Goal: Task Accomplishment & Management: Manage account settings

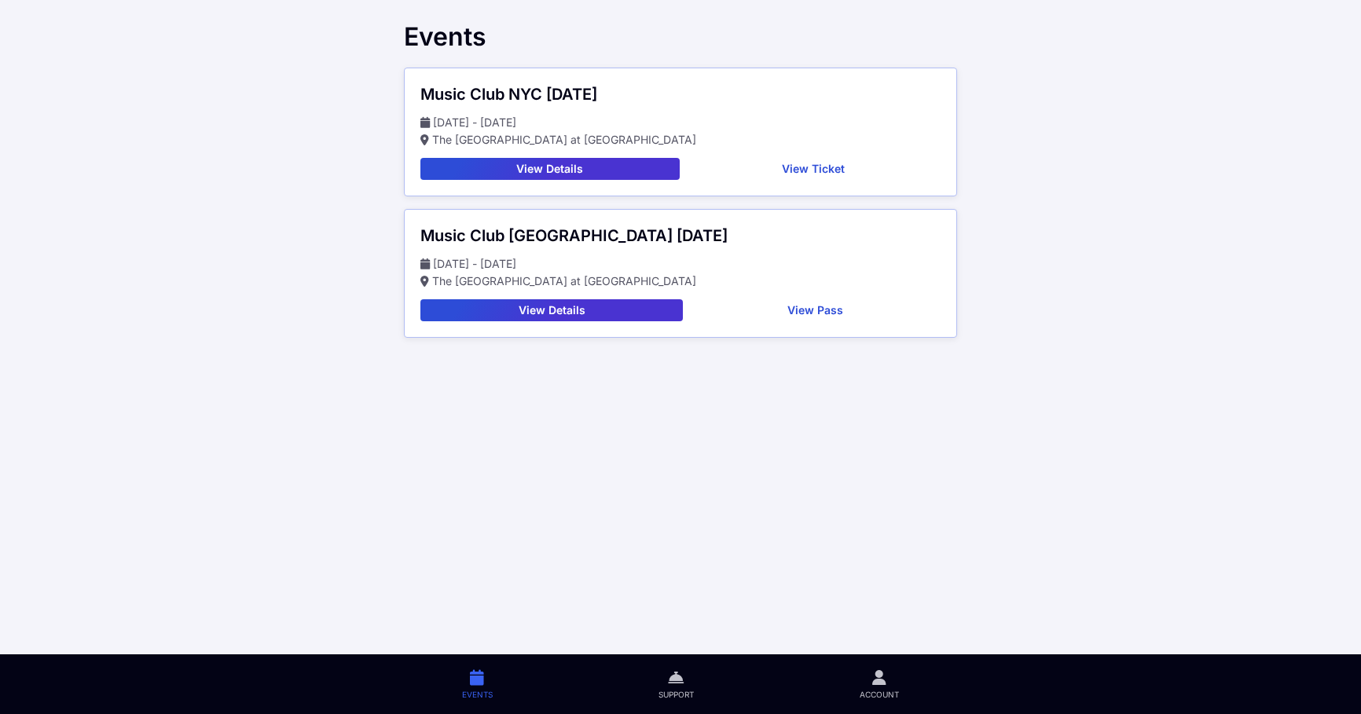
click at [808, 171] on button "View Ticket" at bounding box center [813, 169] width 255 height 22
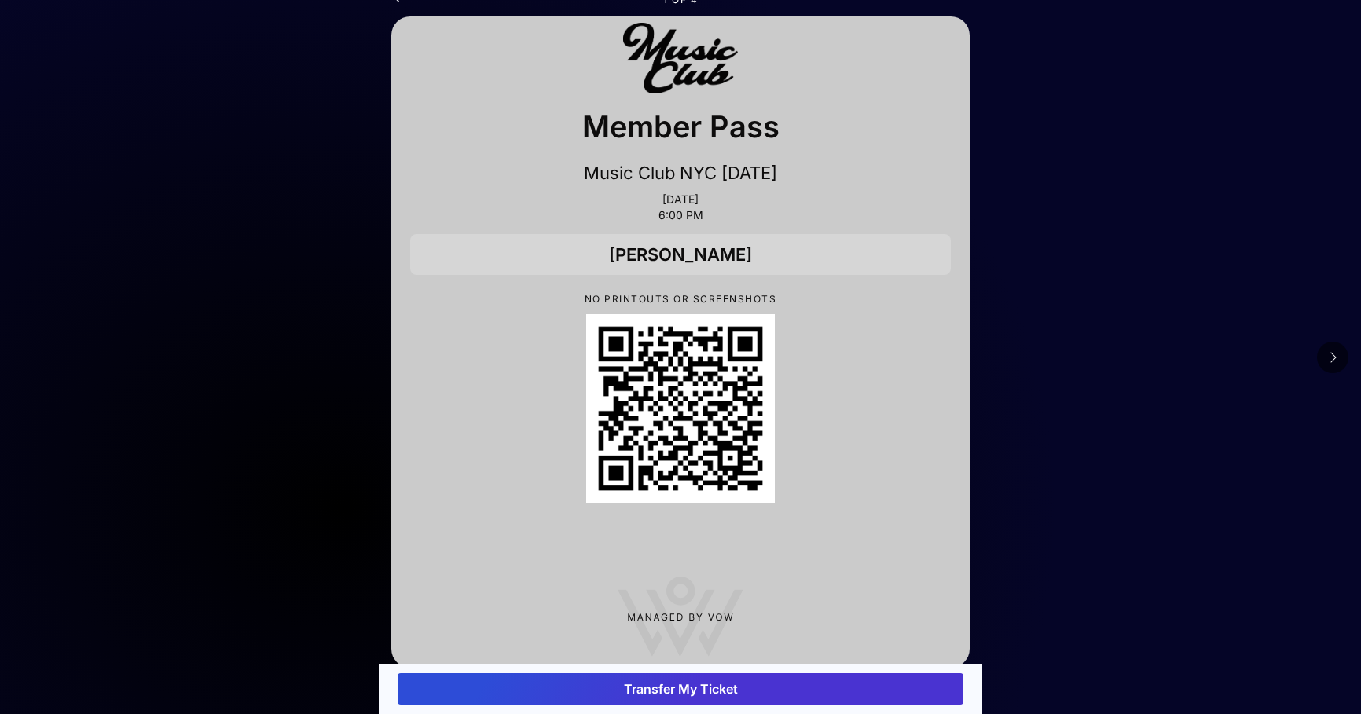
scroll to position [44, 0]
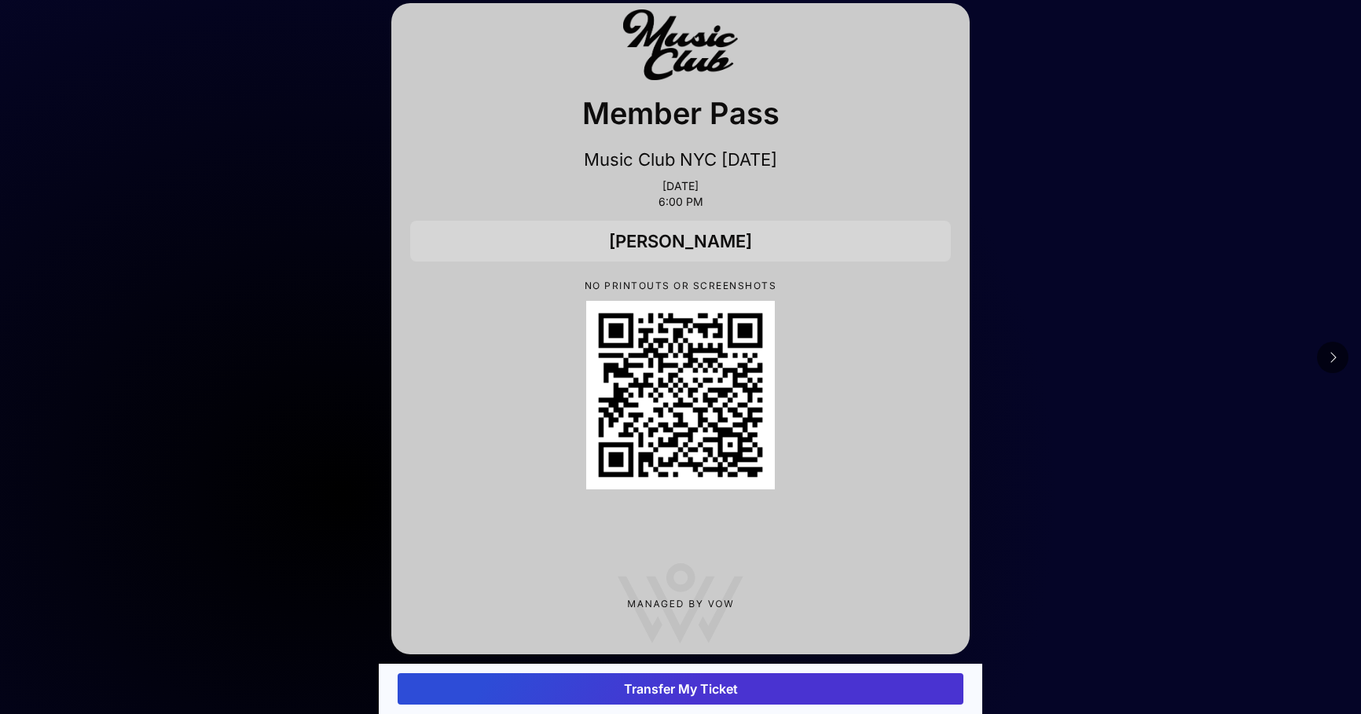
click at [709, 690] on button "Transfer My Ticket" at bounding box center [680, 688] width 566 height 31
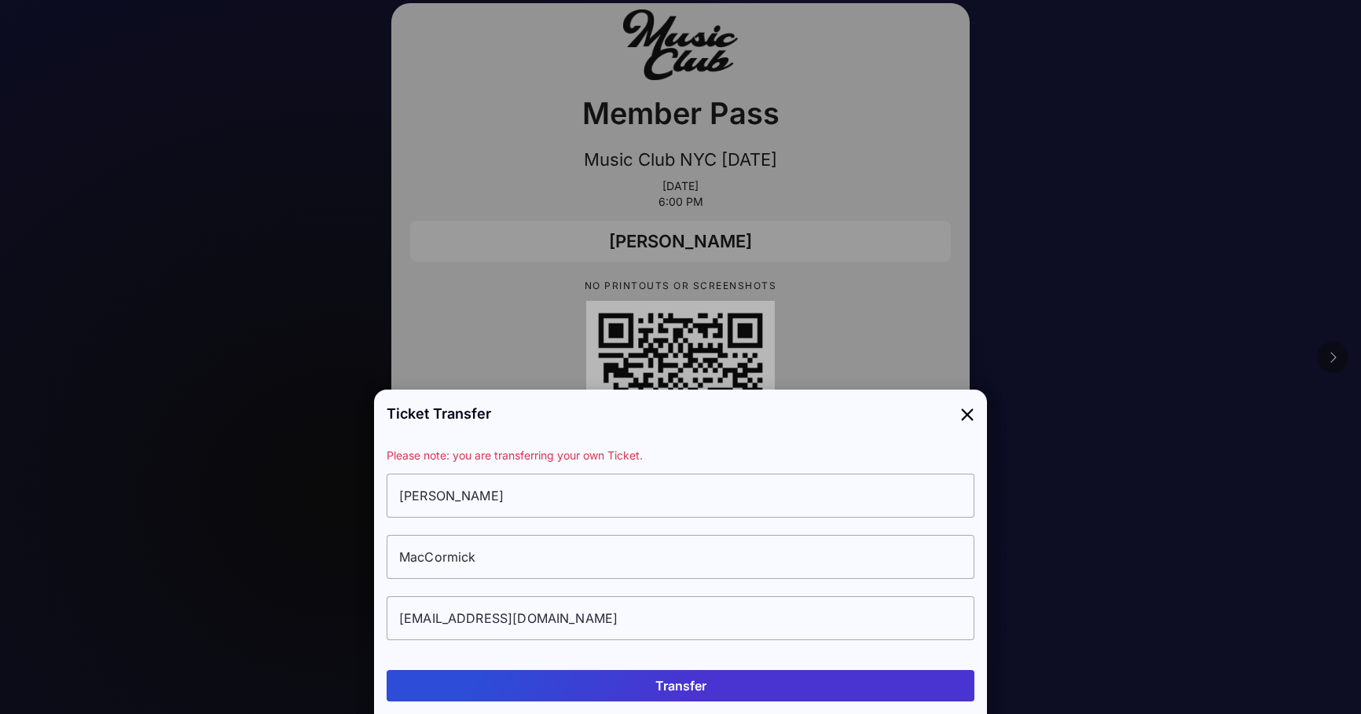
scroll to position [0, 0]
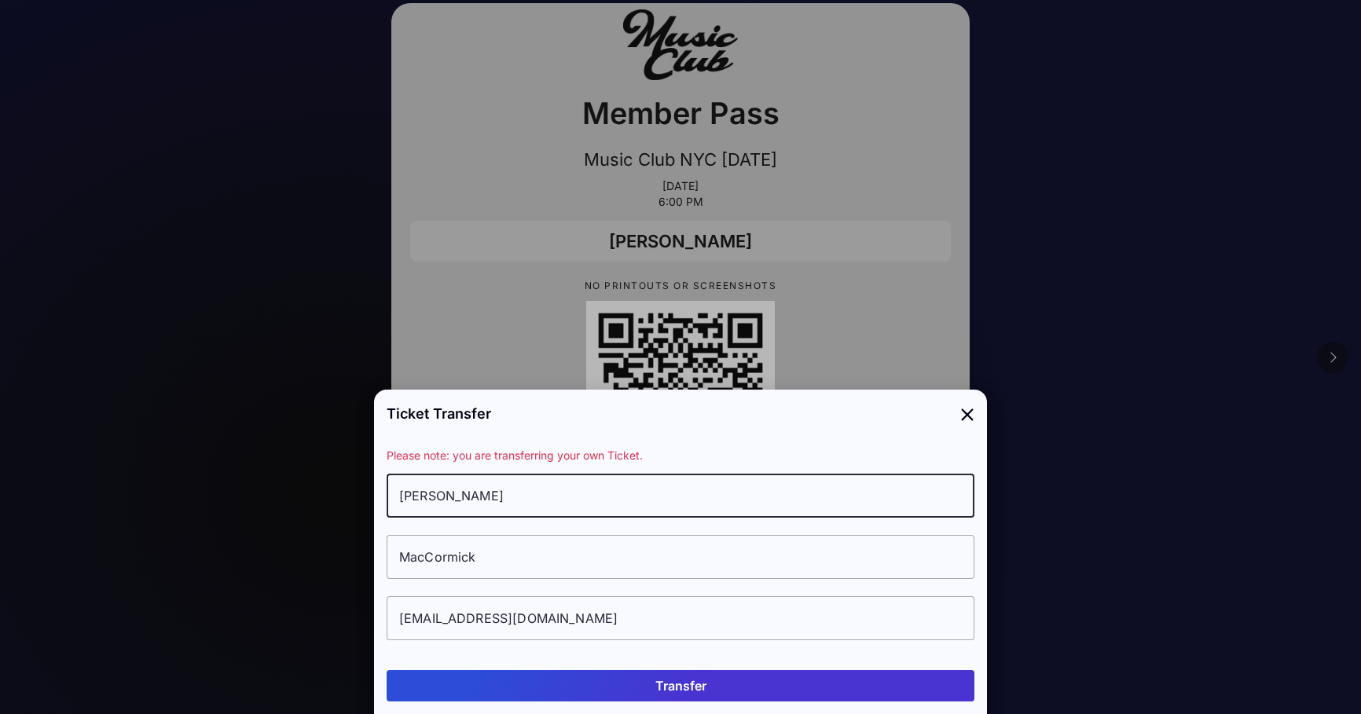
drag, startPoint x: 526, startPoint y: 492, endPoint x: 372, endPoint y: 489, distance: 154.8
click at [374, 489] on div "Ticket Transfer Please note: you are transferring your own Ticket. [PERSON_NAME…" at bounding box center [680, 357] width 613 height 714
type input "G"
type input "[PERSON_NAME]"
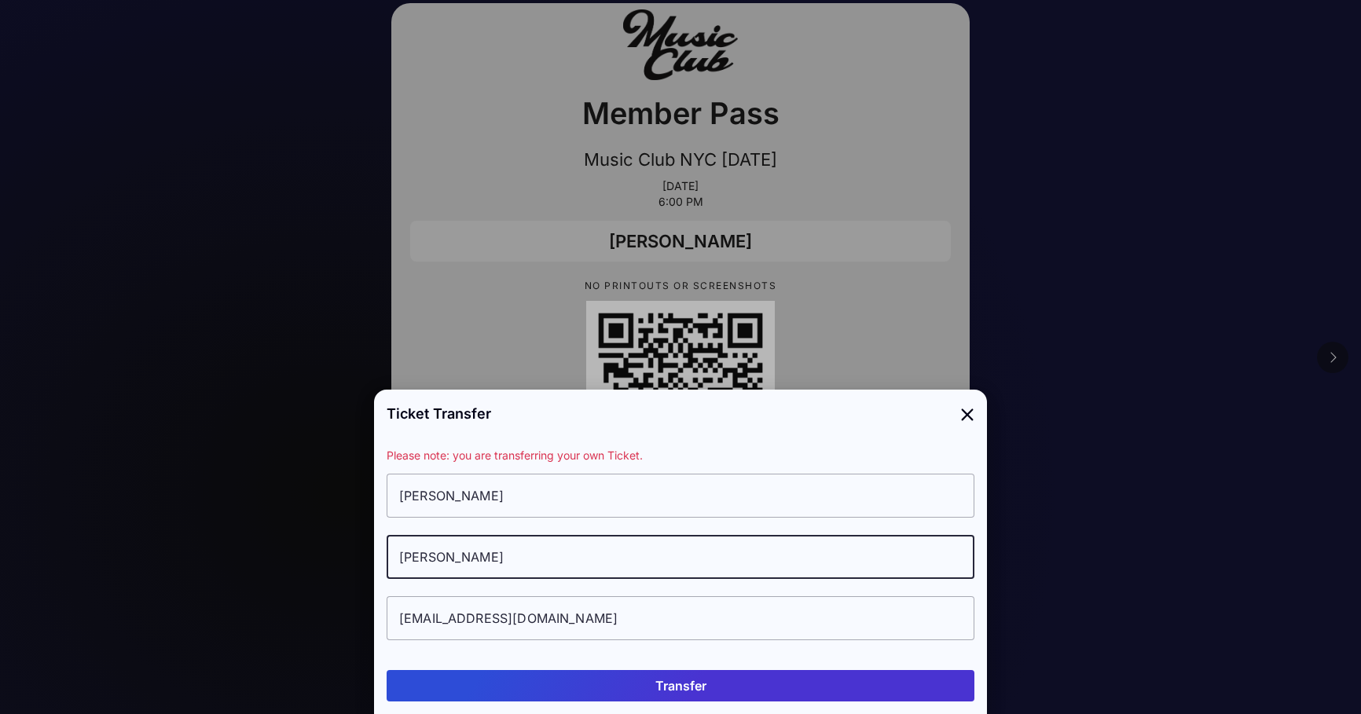
type input "[PERSON_NAME]"
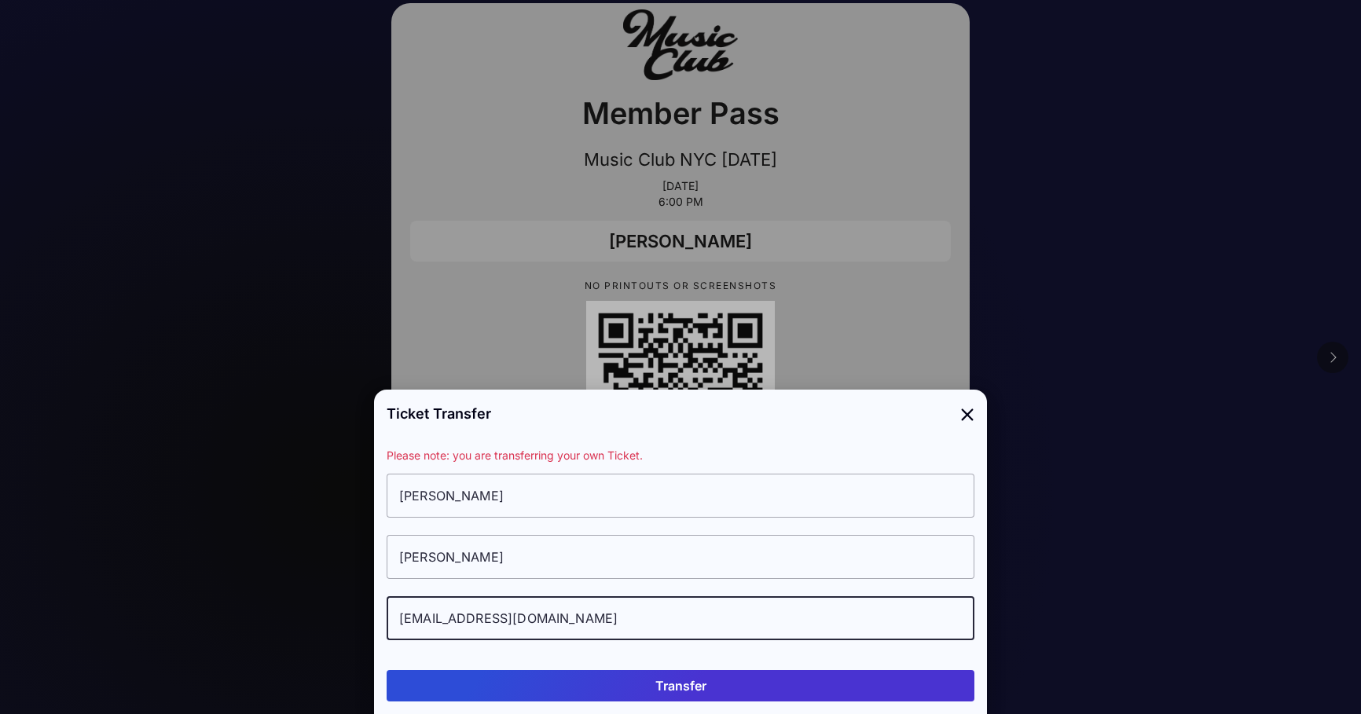
drag, startPoint x: 641, startPoint y: 622, endPoint x: 375, endPoint y: 571, distance: 271.2
click at [375, 571] on div "Please note: you are transferring your own Ticket. [PERSON_NAME][GEOGRAPHIC_DAT…" at bounding box center [680, 552] width 613 height 211
drag, startPoint x: 607, startPoint y: 620, endPoint x: 418, endPoint y: 625, distance: 189.4
click at [382, 636] on div "Please note: you are transferring your own Ticket. [PERSON_NAME] [EMAIL_ADDRESS…" at bounding box center [680, 552] width 613 height 211
type input "[EMAIL_ADDRESS][DOMAIN_NAME]"
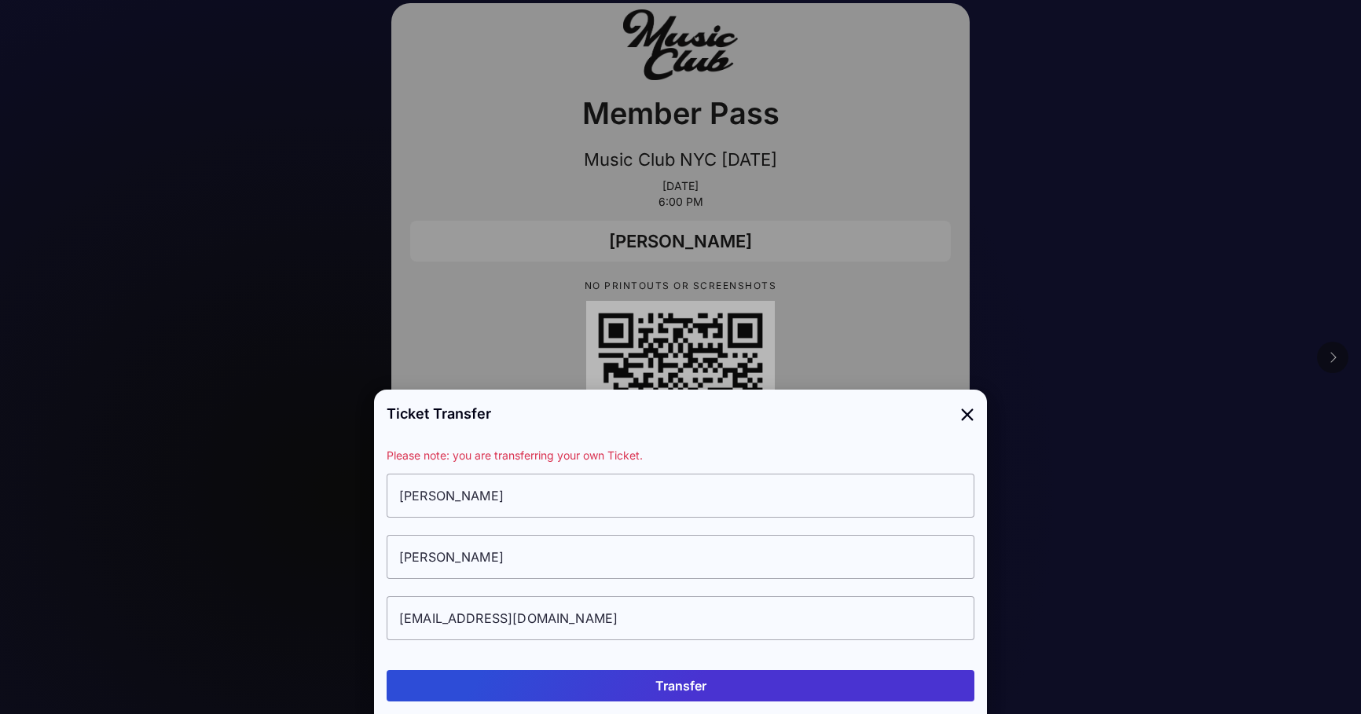
click at [699, 687] on button "Transfer" at bounding box center [680, 685] width 588 height 31
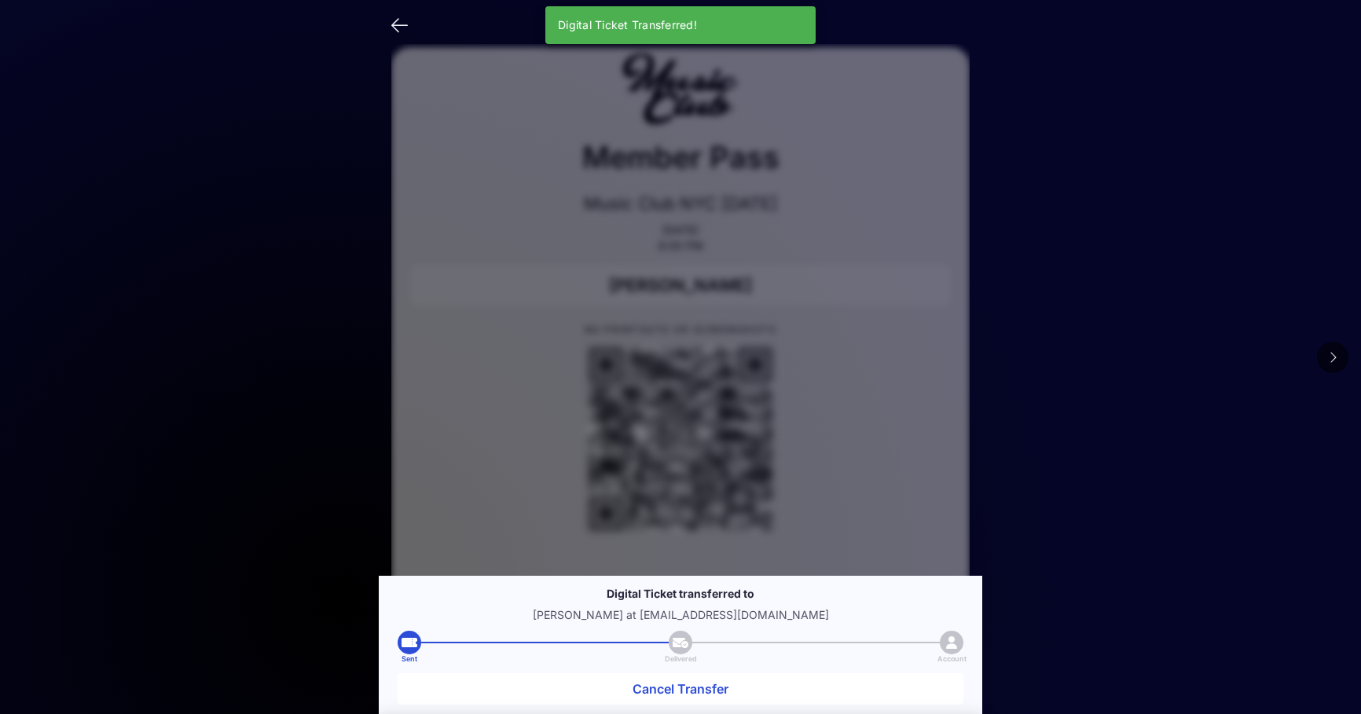
scroll to position [44, 0]
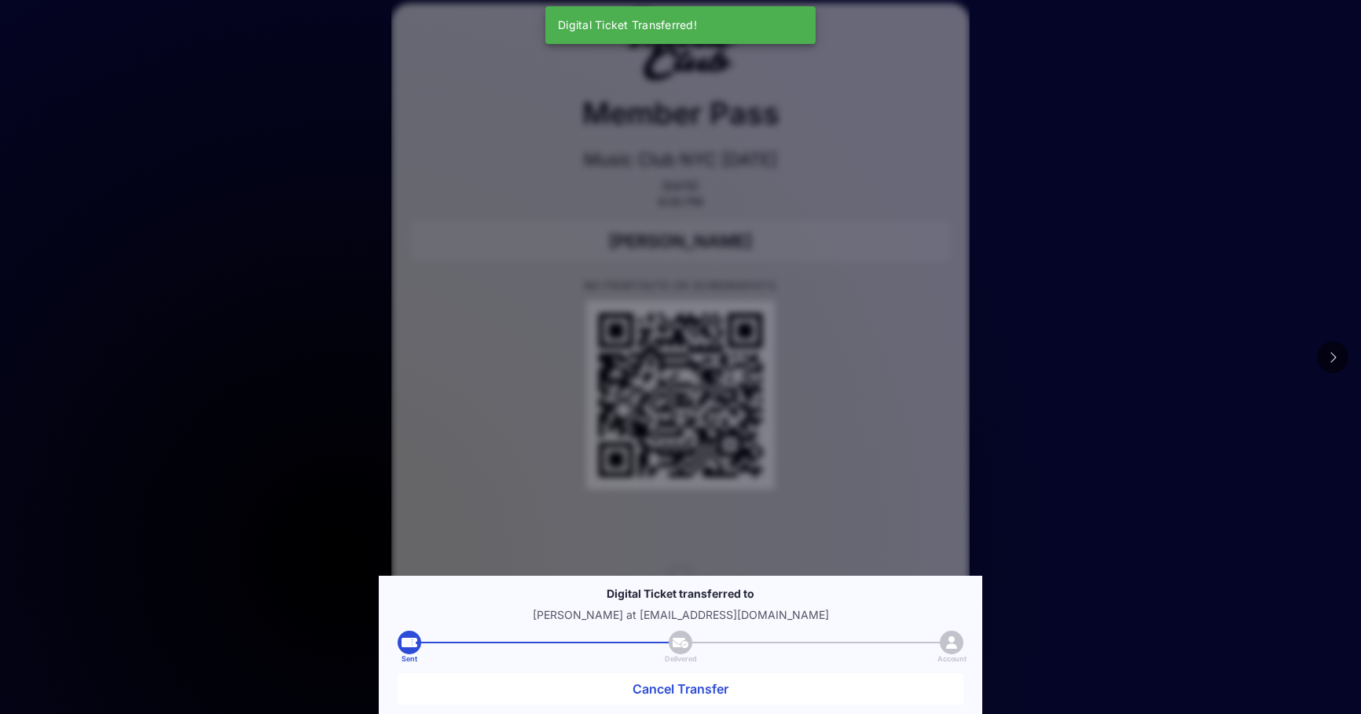
click at [851, 407] on div at bounding box center [680, 395] width 540 height 189
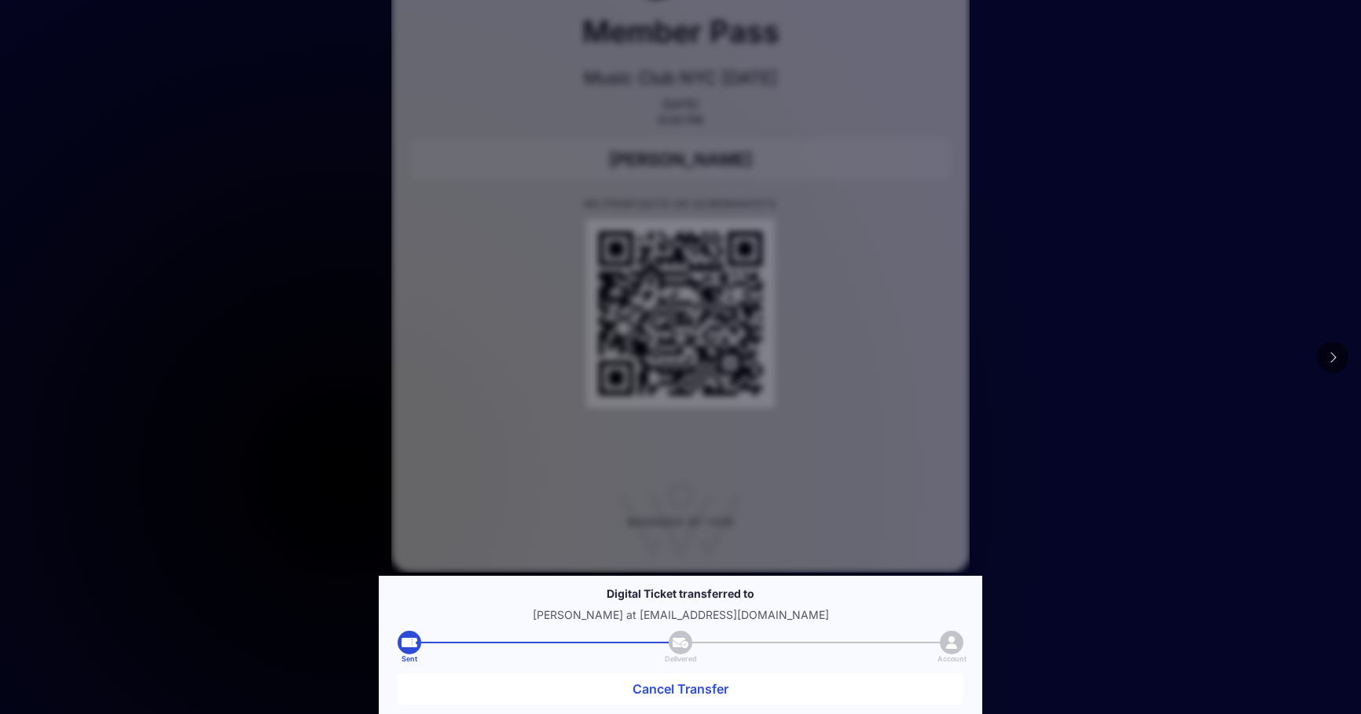
scroll to position [132, 0]
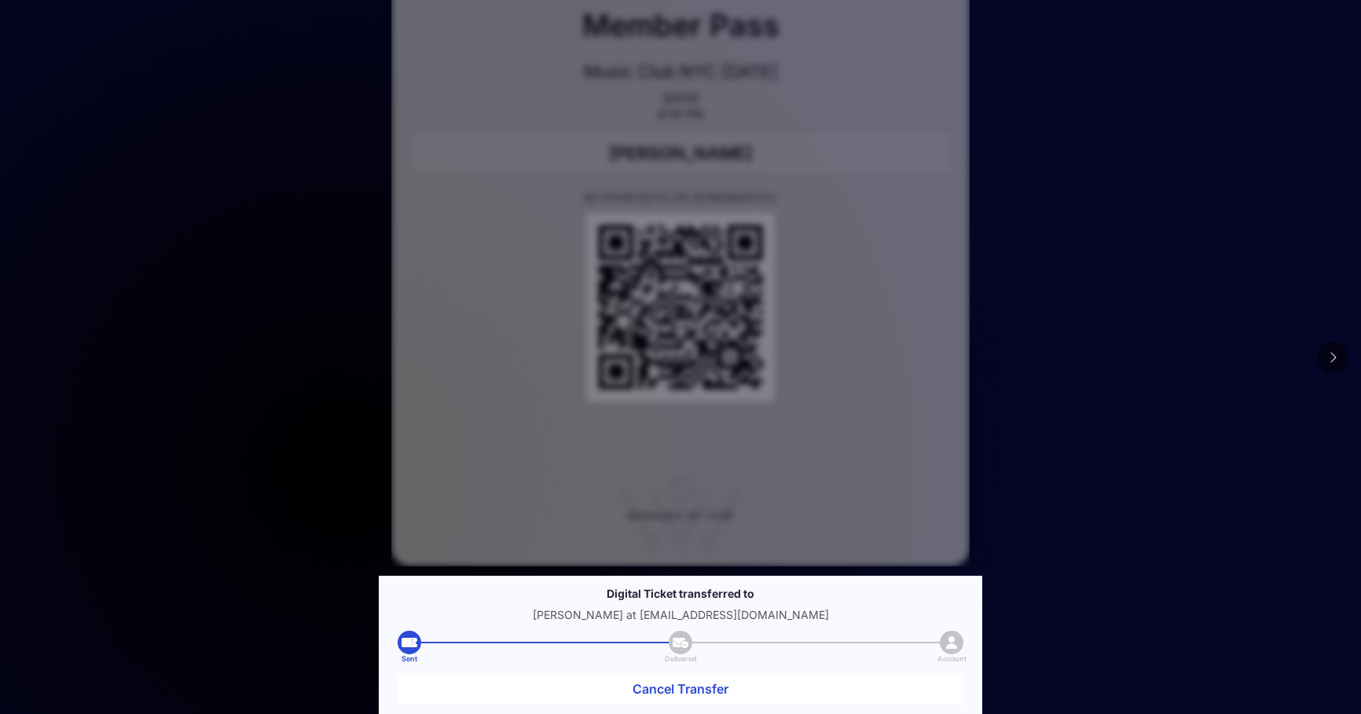
click at [791, 185] on div "Member Pass Music Club [GEOGRAPHIC_DATA] [DATE] [DATE] 6:00 PM [PERSON_NAME] NO…" at bounding box center [680, 240] width 578 height 651
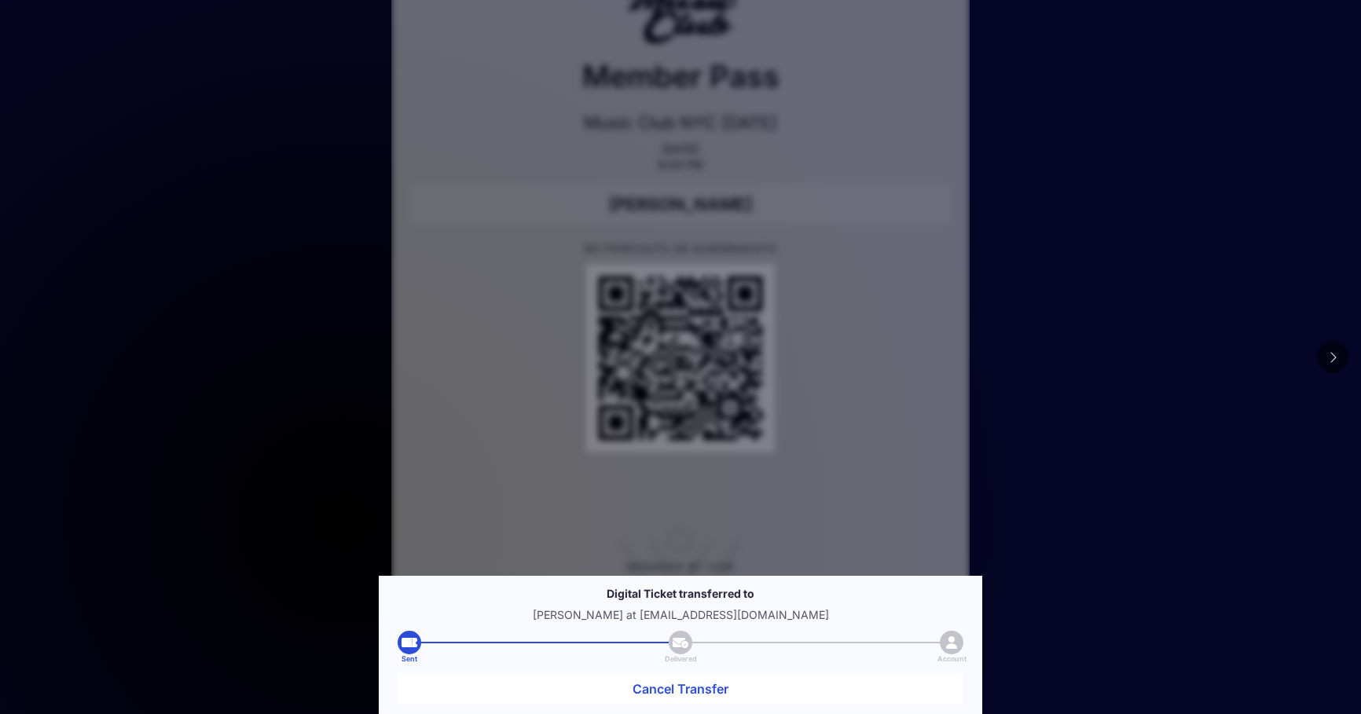
scroll to position [0, 0]
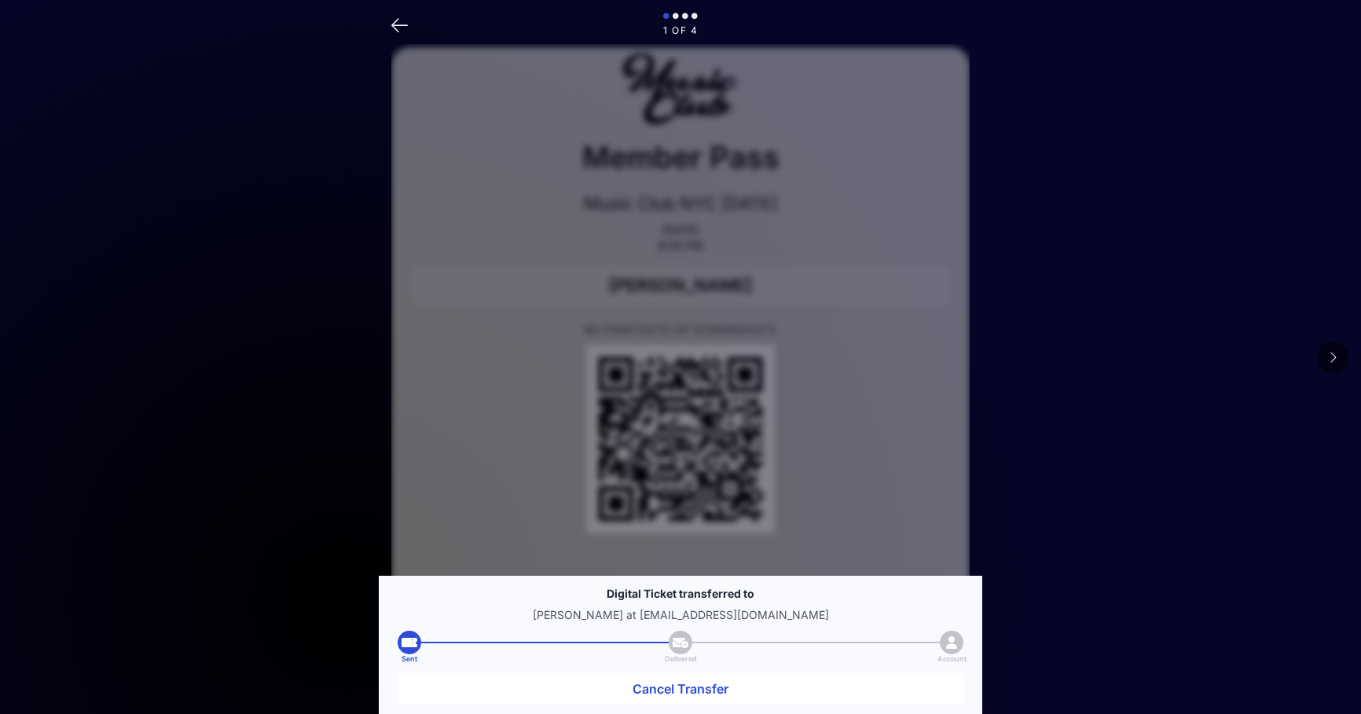
click at [676, 17] on icon at bounding box center [675, 17] width 6 height 9
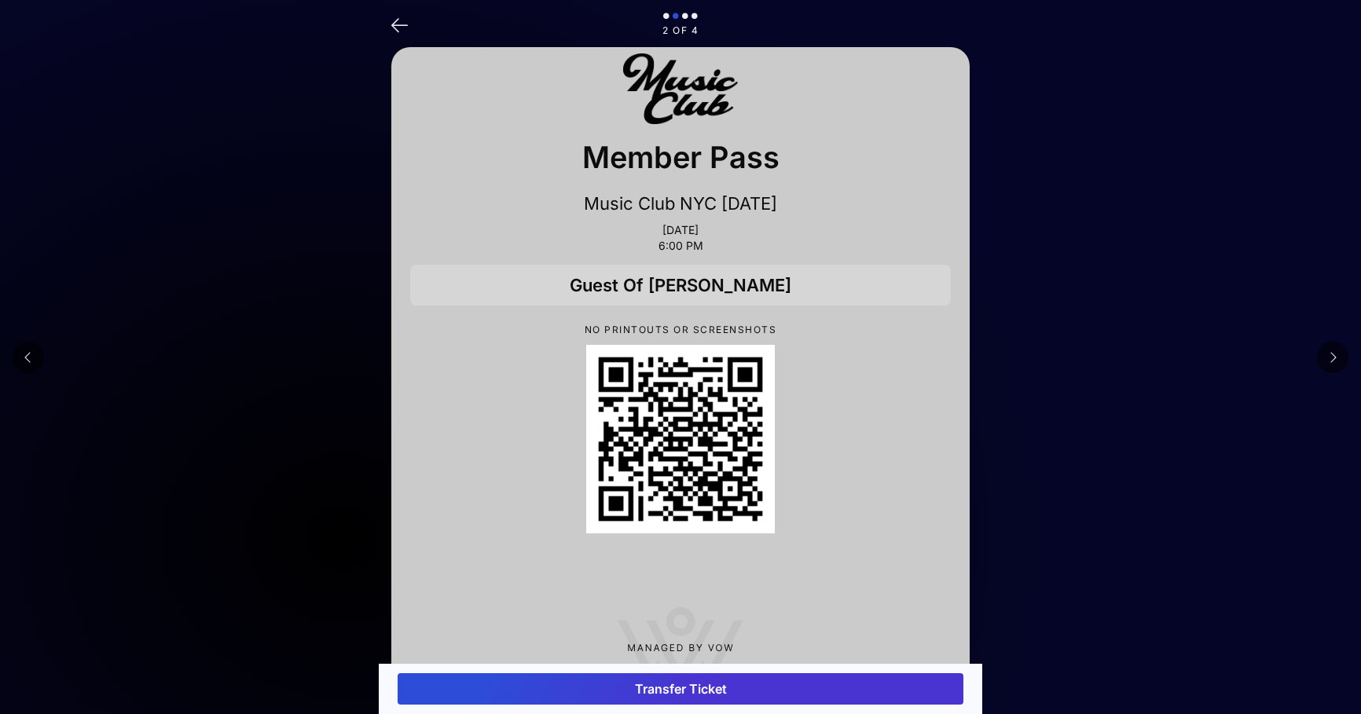
click at [674, 690] on button "Transfer Ticket" at bounding box center [680, 688] width 566 height 31
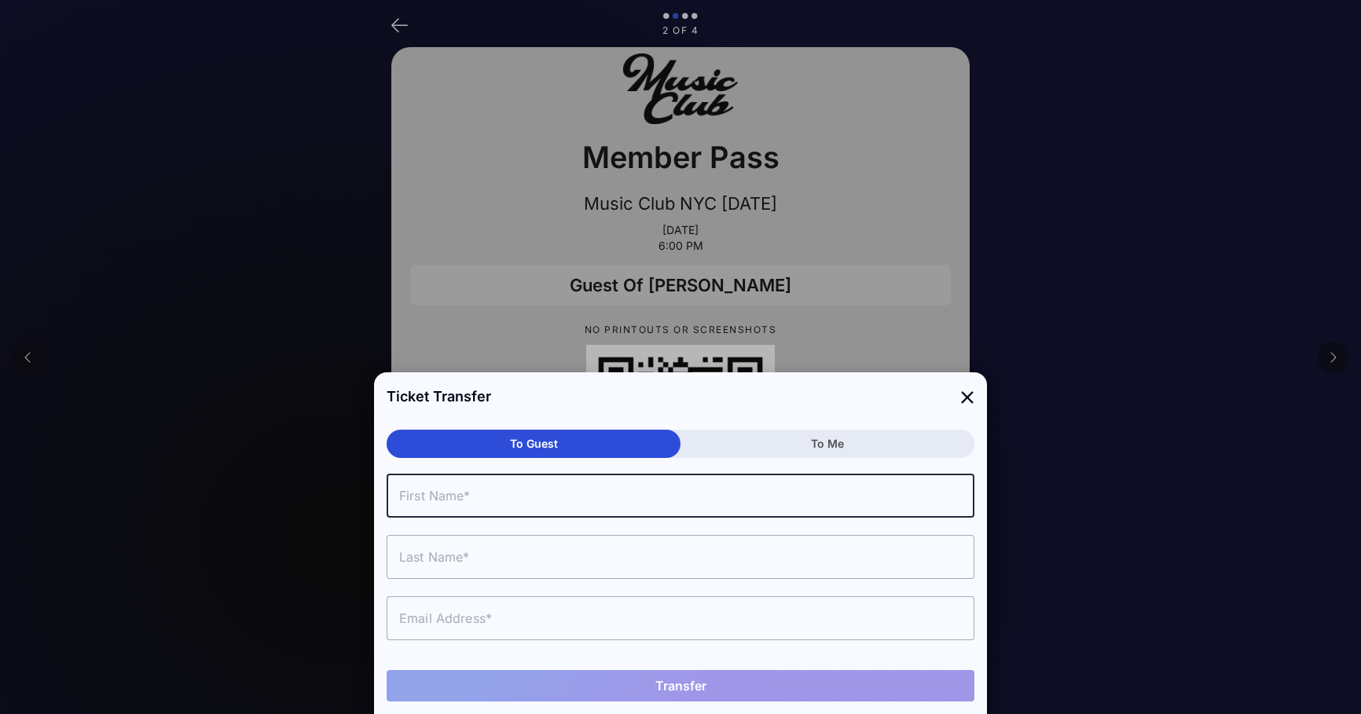
click at [485, 497] on input "text" at bounding box center [680, 496] width 588 height 44
type input "[PERSON_NAME]"
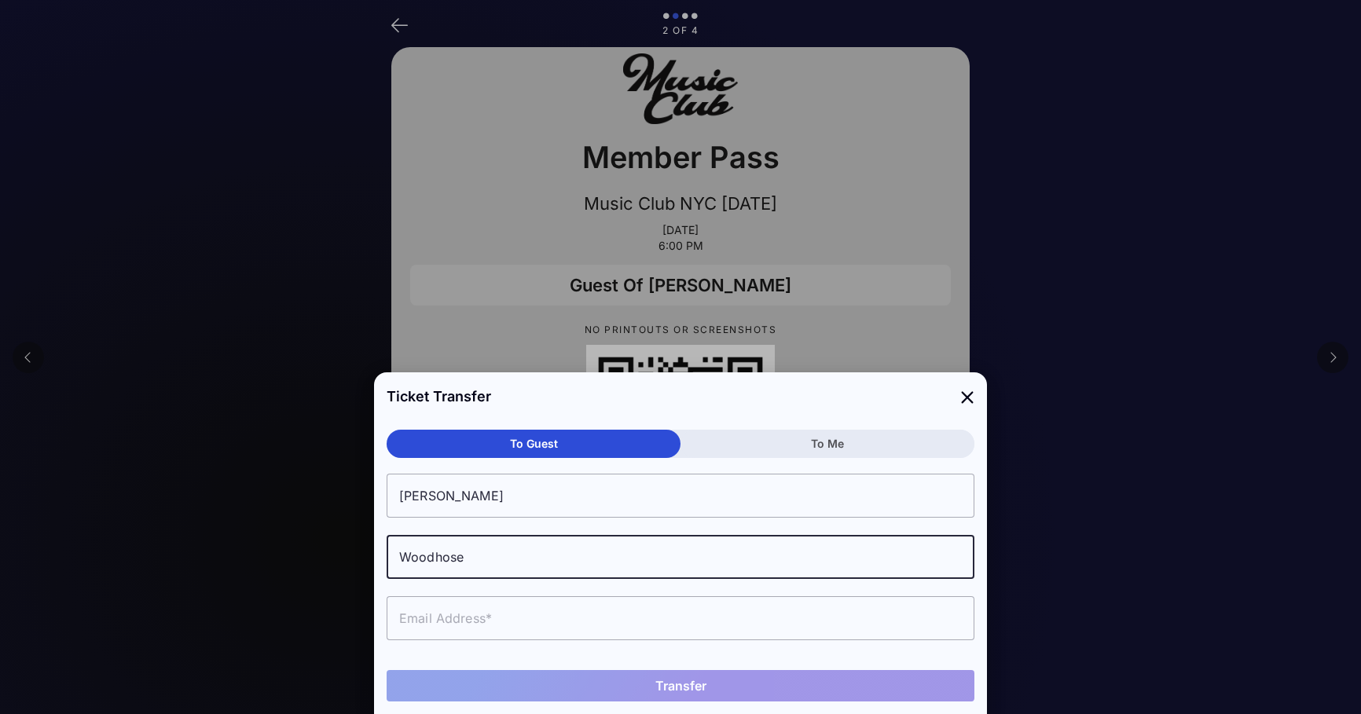
type input "Woodhose"
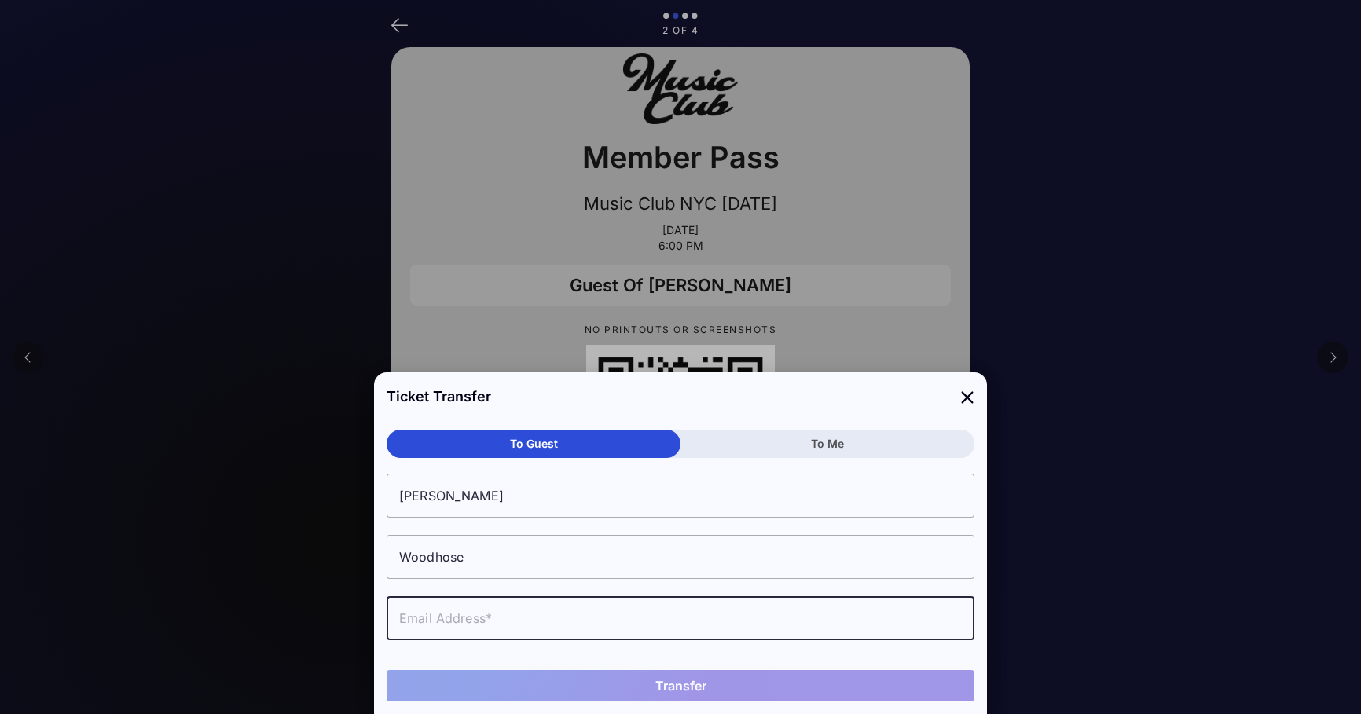
paste input "[EMAIL_ADDRESS][DOMAIN_NAME]"
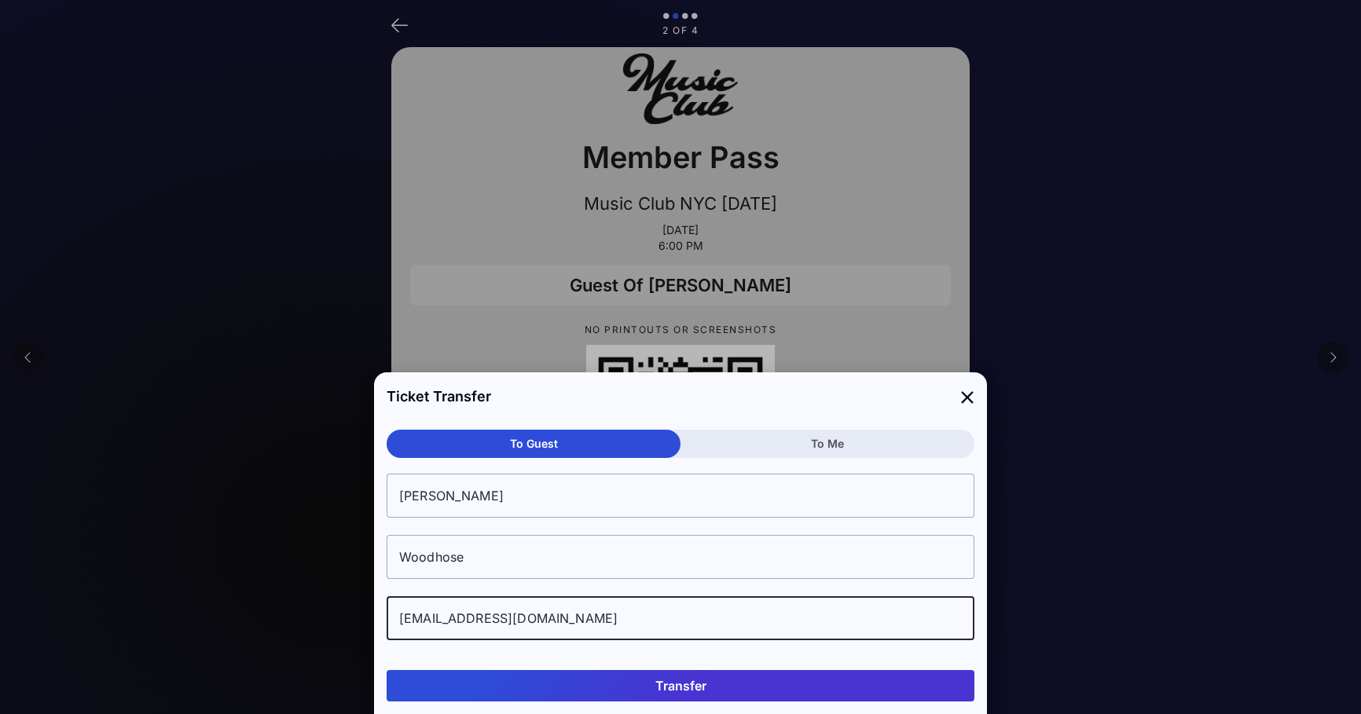
type input "[EMAIL_ADDRESS][DOMAIN_NAME]"
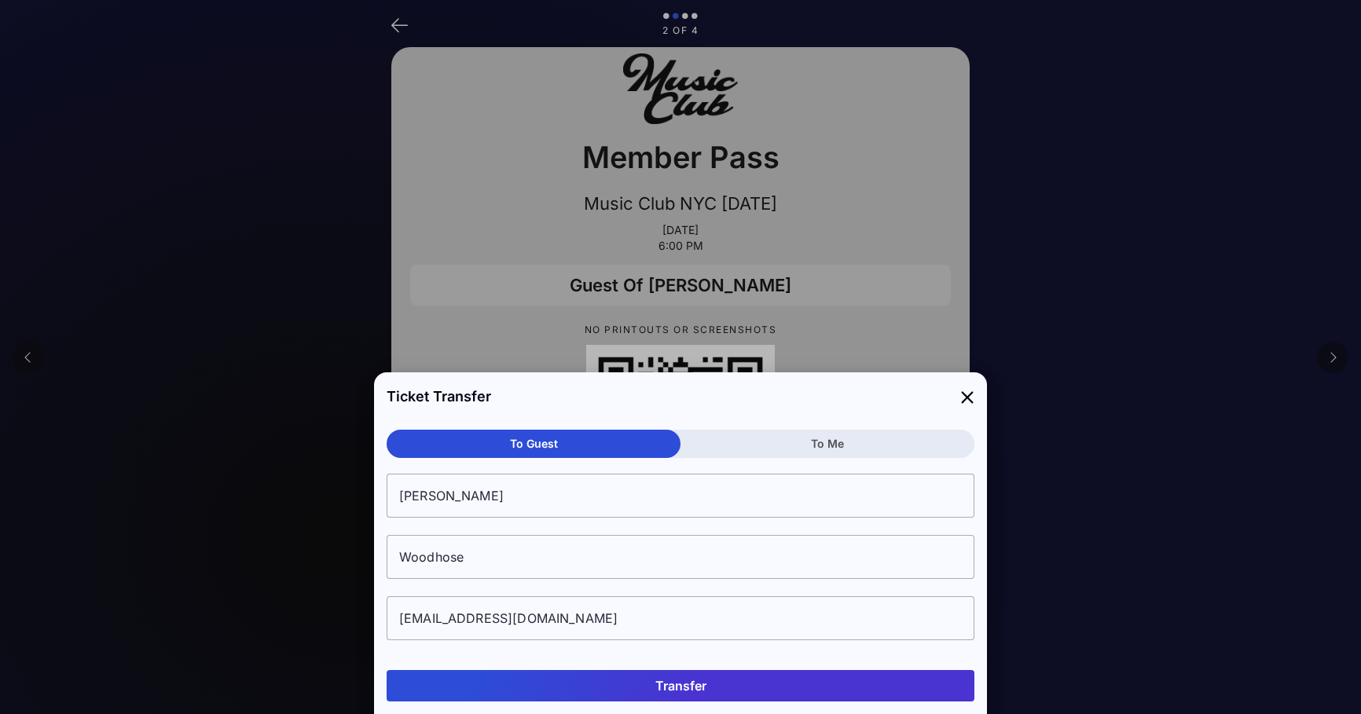
click at [690, 680] on button "Transfer" at bounding box center [680, 685] width 588 height 31
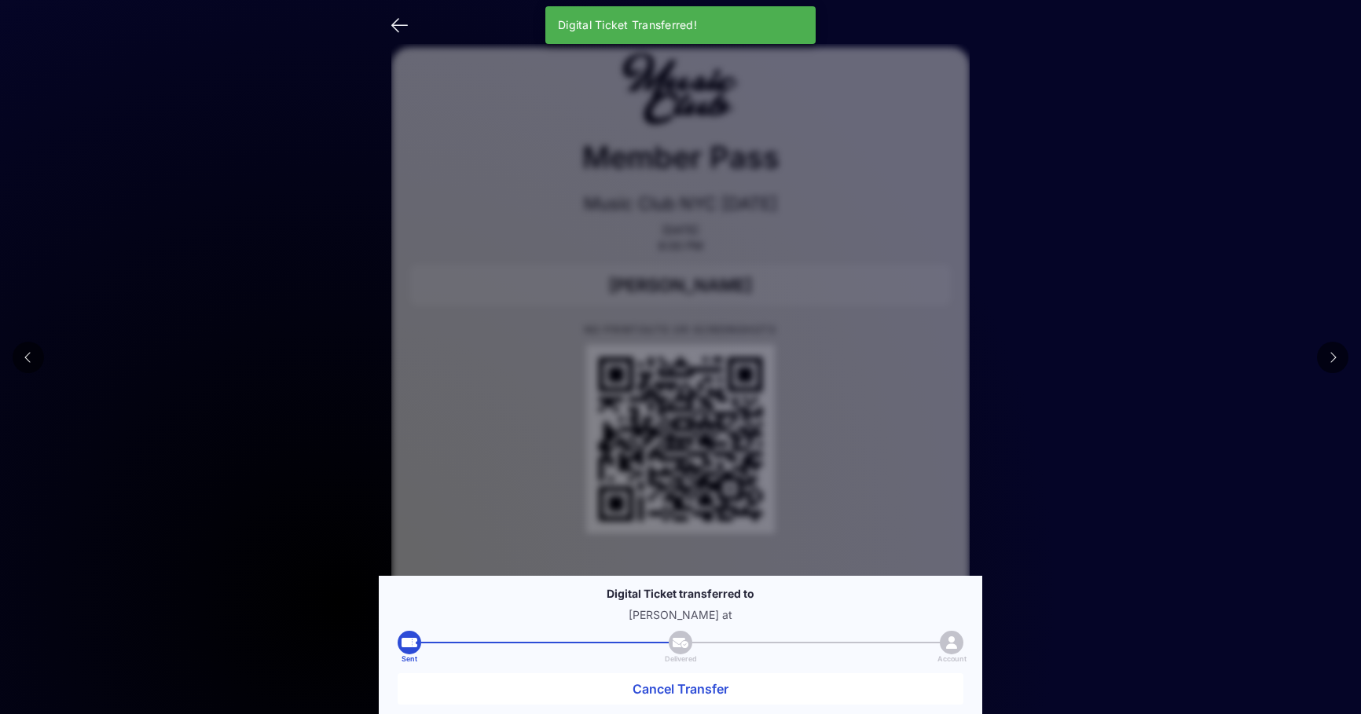
click at [812, 85] on div at bounding box center [680, 90] width 540 height 75
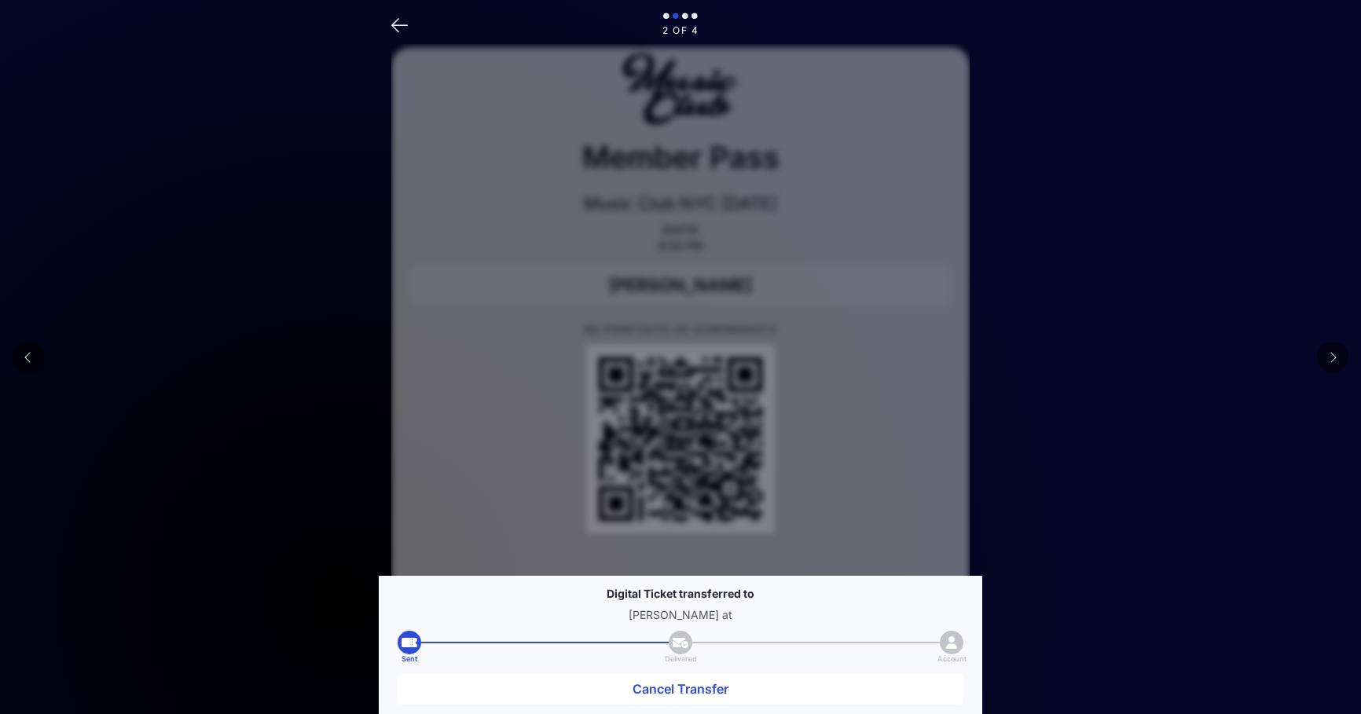
click at [683, 20] on icon at bounding box center [685, 17] width 6 height 9
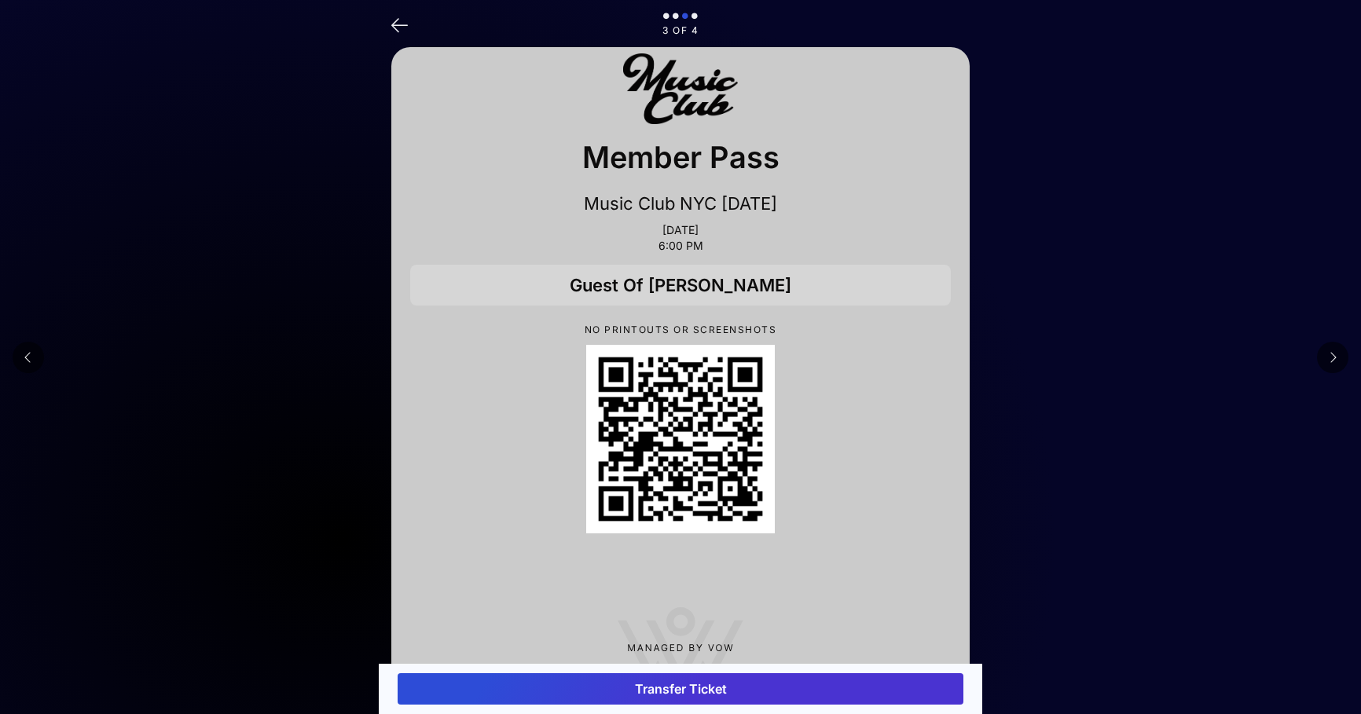
click at [691, 683] on button "Transfer Ticket" at bounding box center [680, 688] width 566 height 31
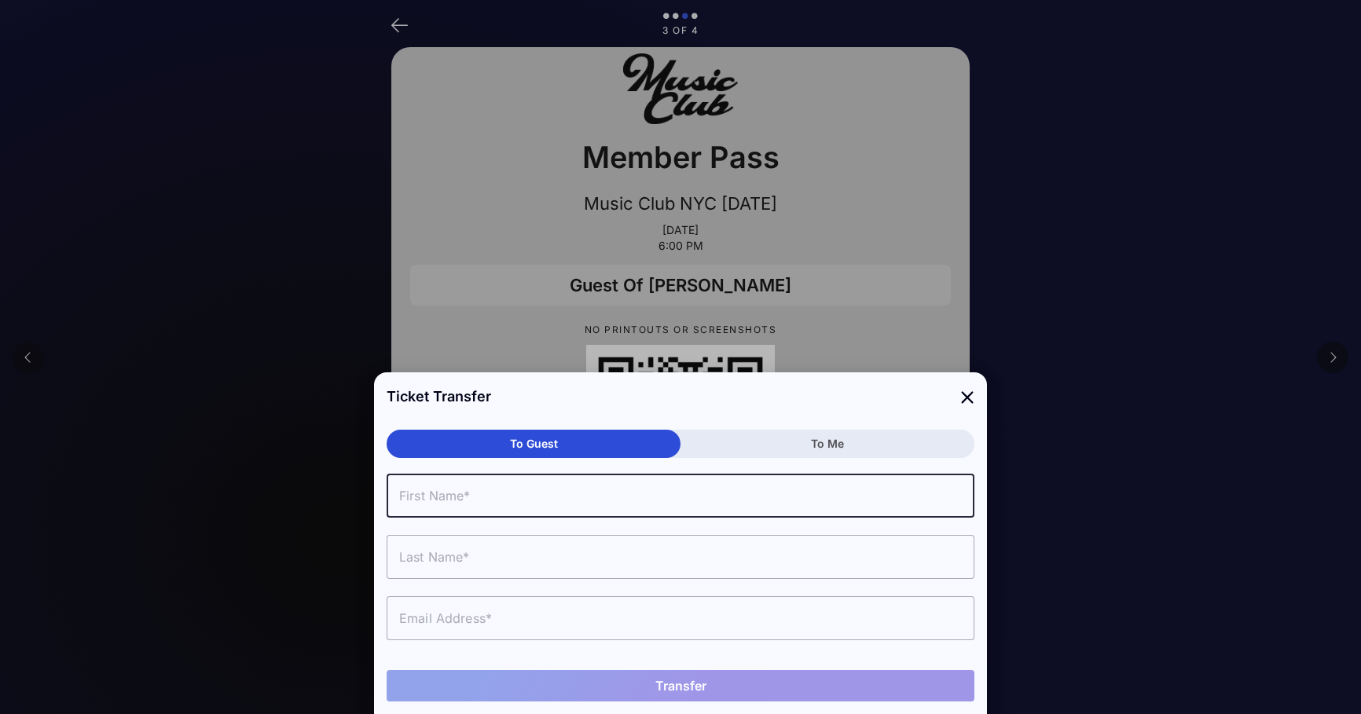
click at [493, 503] on input "text" at bounding box center [680, 496] width 588 height 44
type input "[PERSON_NAME]"
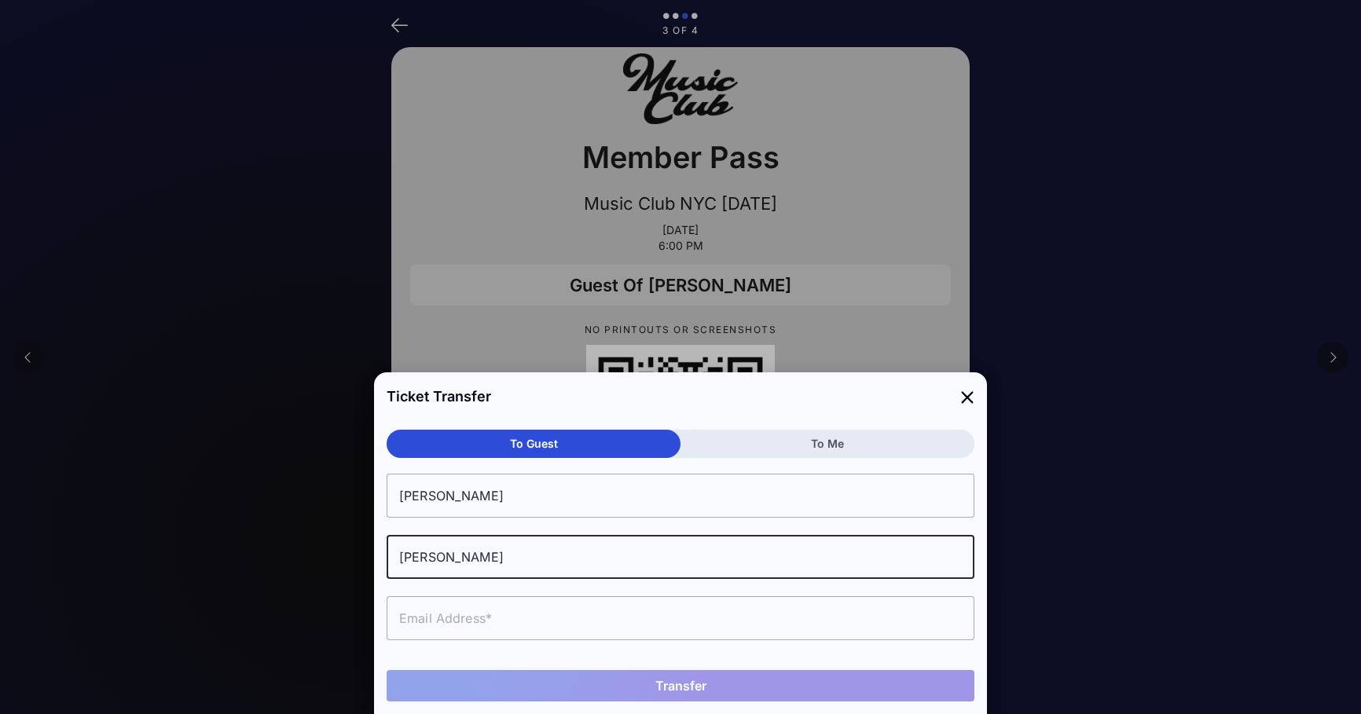
type input "[PERSON_NAME]"
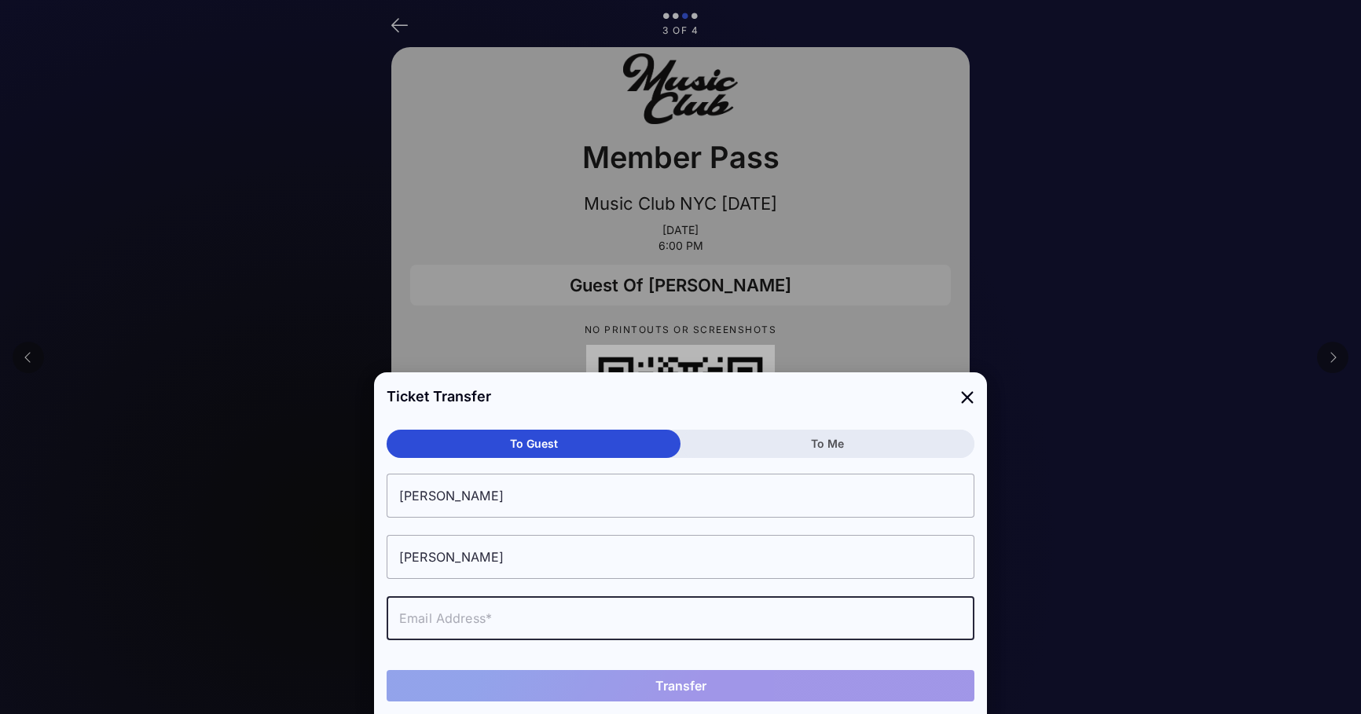
click at [464, 611] on input "text" at bounding box center [680, 618] width 588 height 44
paste input "[EMAIL_ADDRESS][DOMAIN_NAME]"
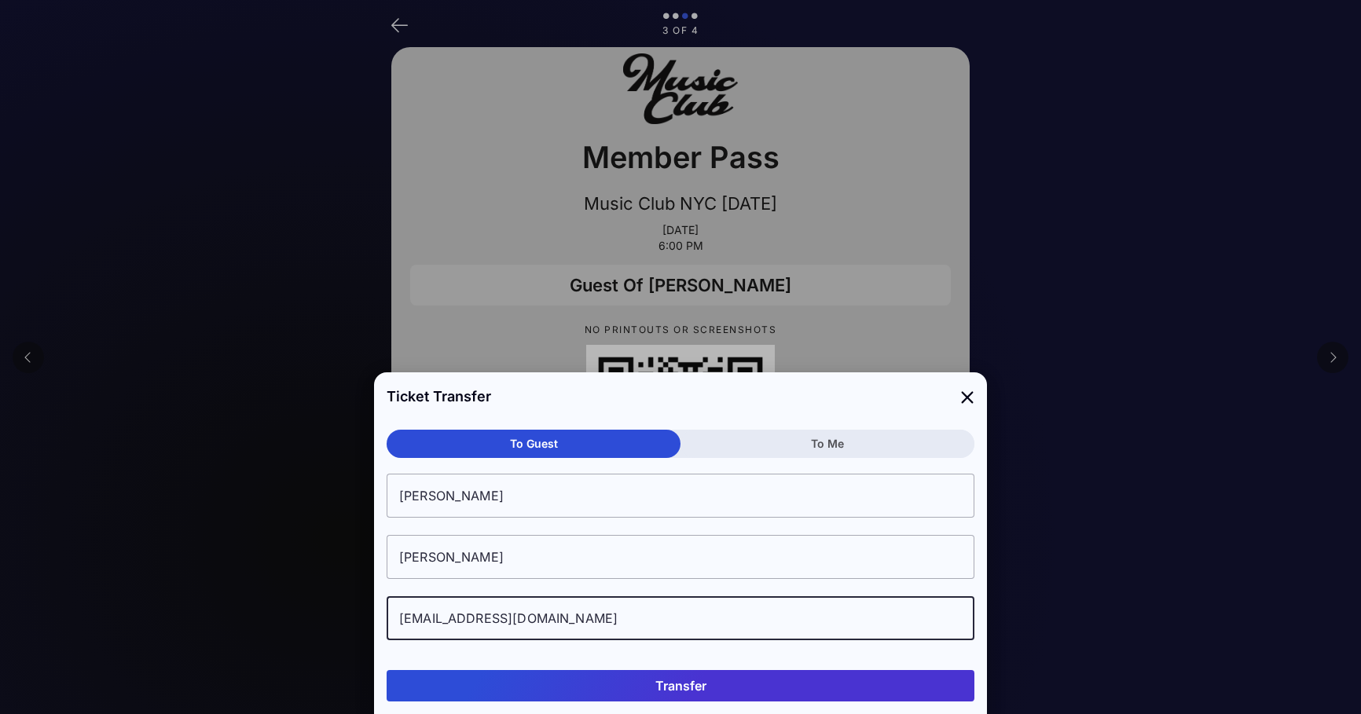
type input "[EMAIL_ADDRESS][DOMAIN_NAME]"
click at [613, 680] on button "Transfer" at bounding box center [680, 685] width 588 height 31
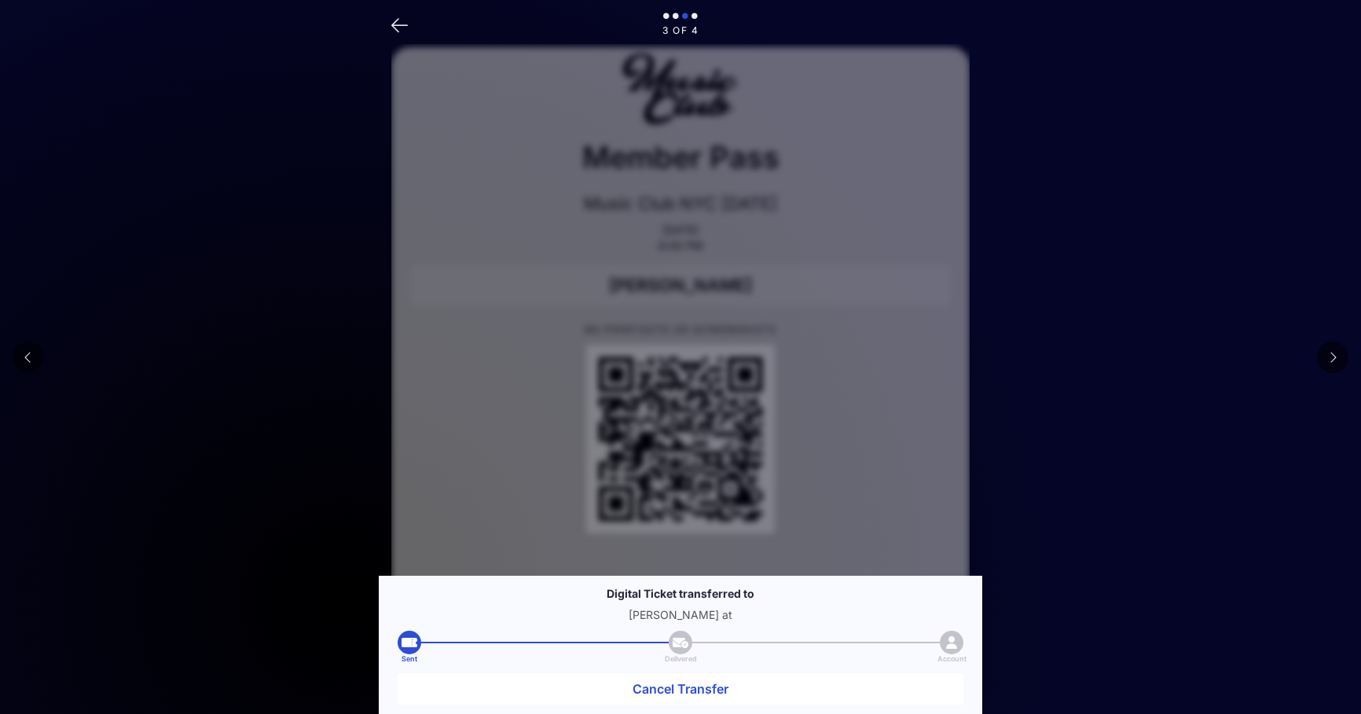
click at [694, 15] on icon at bounding box center [694, 17] width 6 height 9
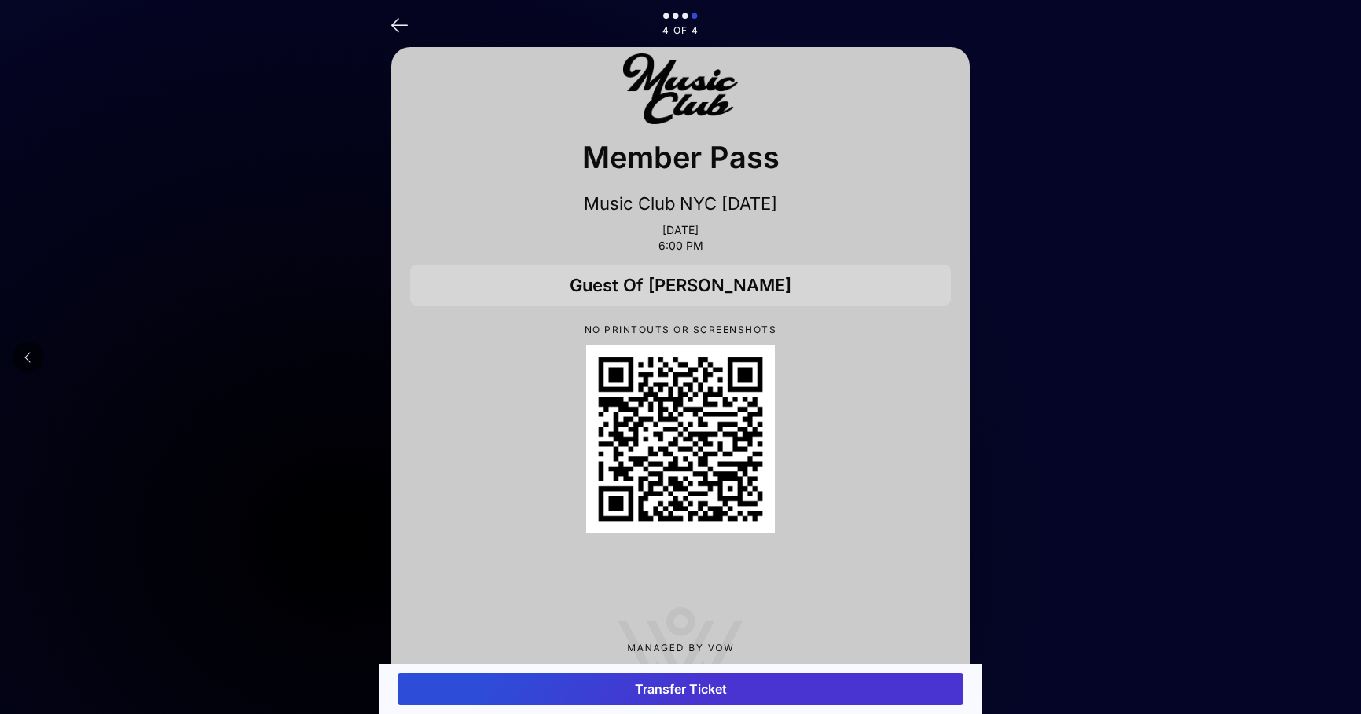
click at [676, 692] on button "Transfer Ticket" at bounding box center [680, 688] width 566 height 31
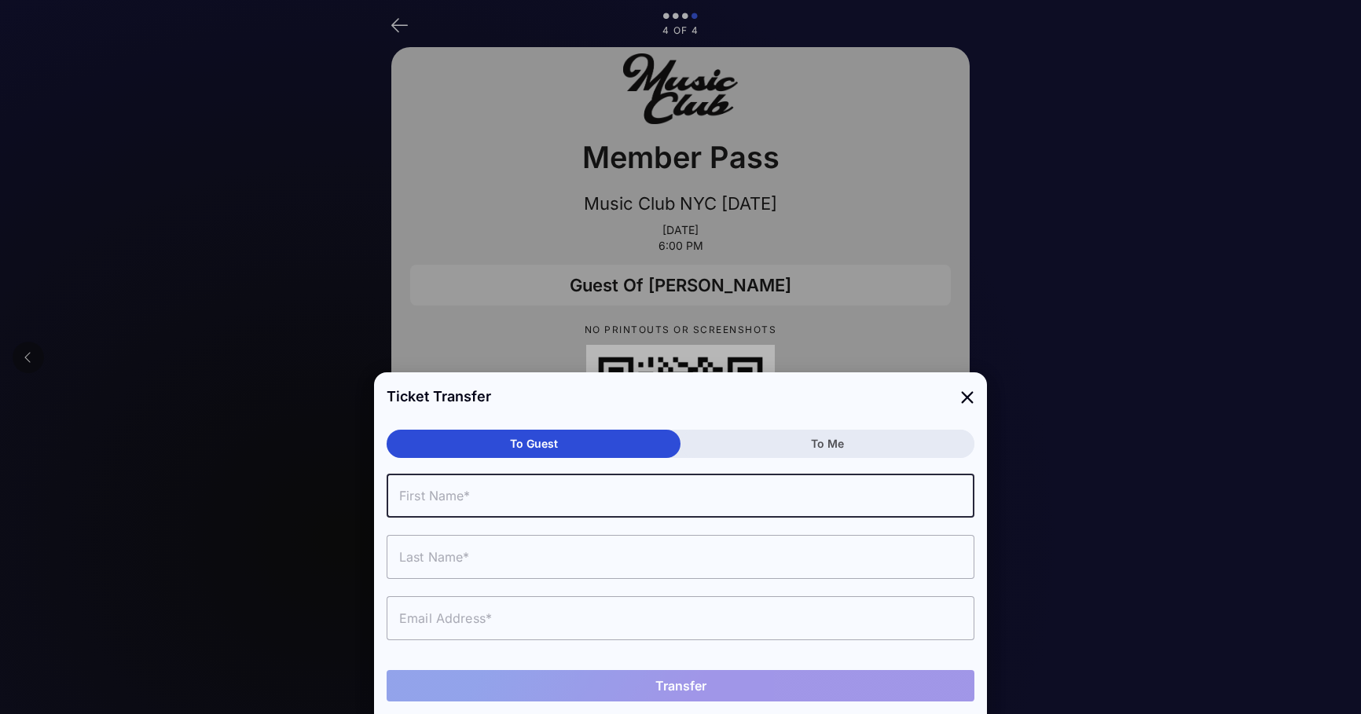
click at [504, 503] on input "text" at bounding box center [680, 496] width 588 height 44
type input "[PERSON_NAME]"
click at [484, 622] on input "text" at bounding box center [680, 618] width 588 height 44
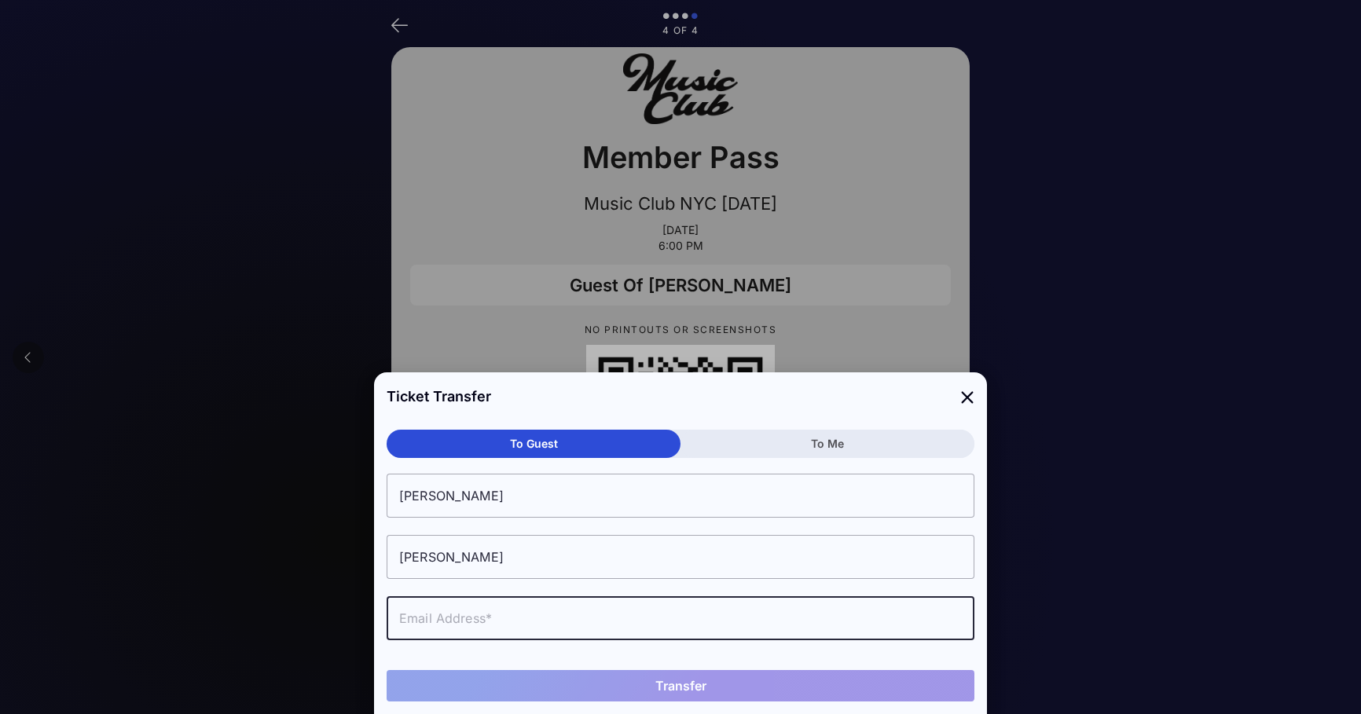
drag, startPoint x: 483, startPoint y: 622, endPoint x: 424, endPoint y: 622, distance: 58.9
paste input "[EMAIL_ADDRESS][DOMAIN_NAME]"
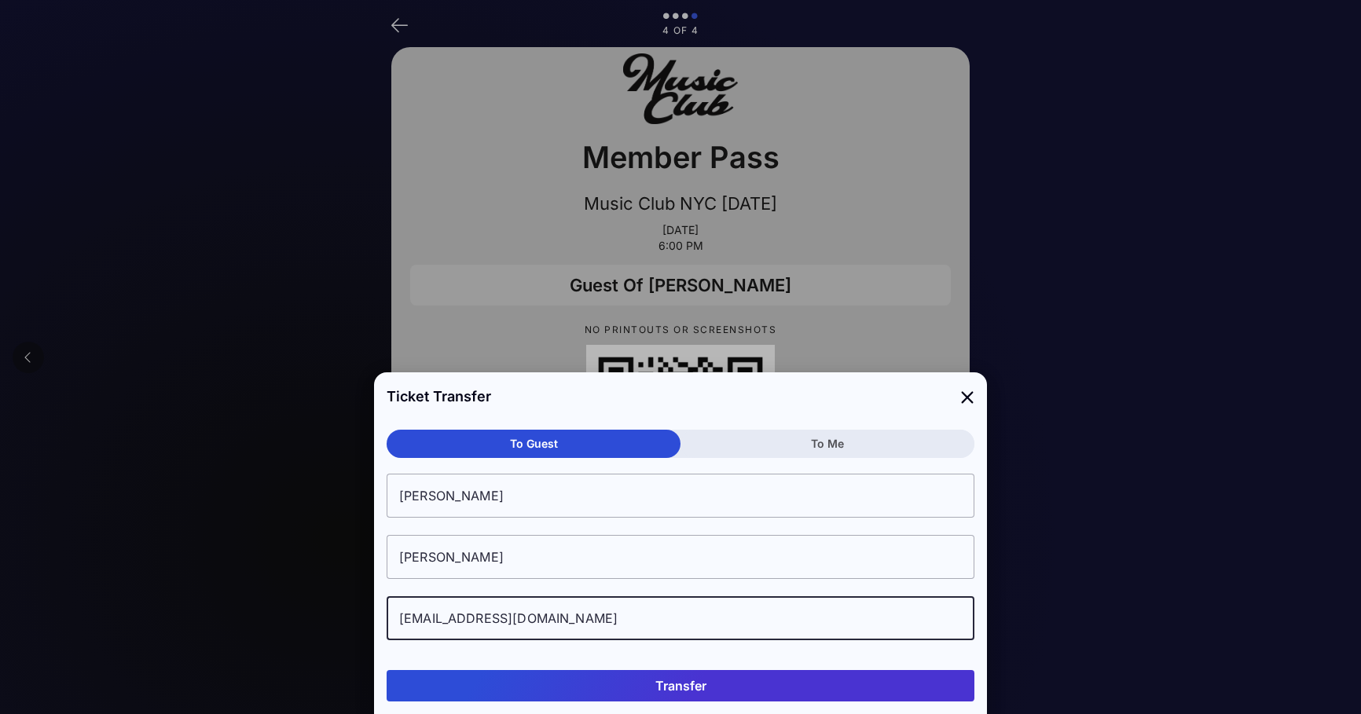
type input "[EMAIL_ADDRESS][DOMAIN_NAME]"
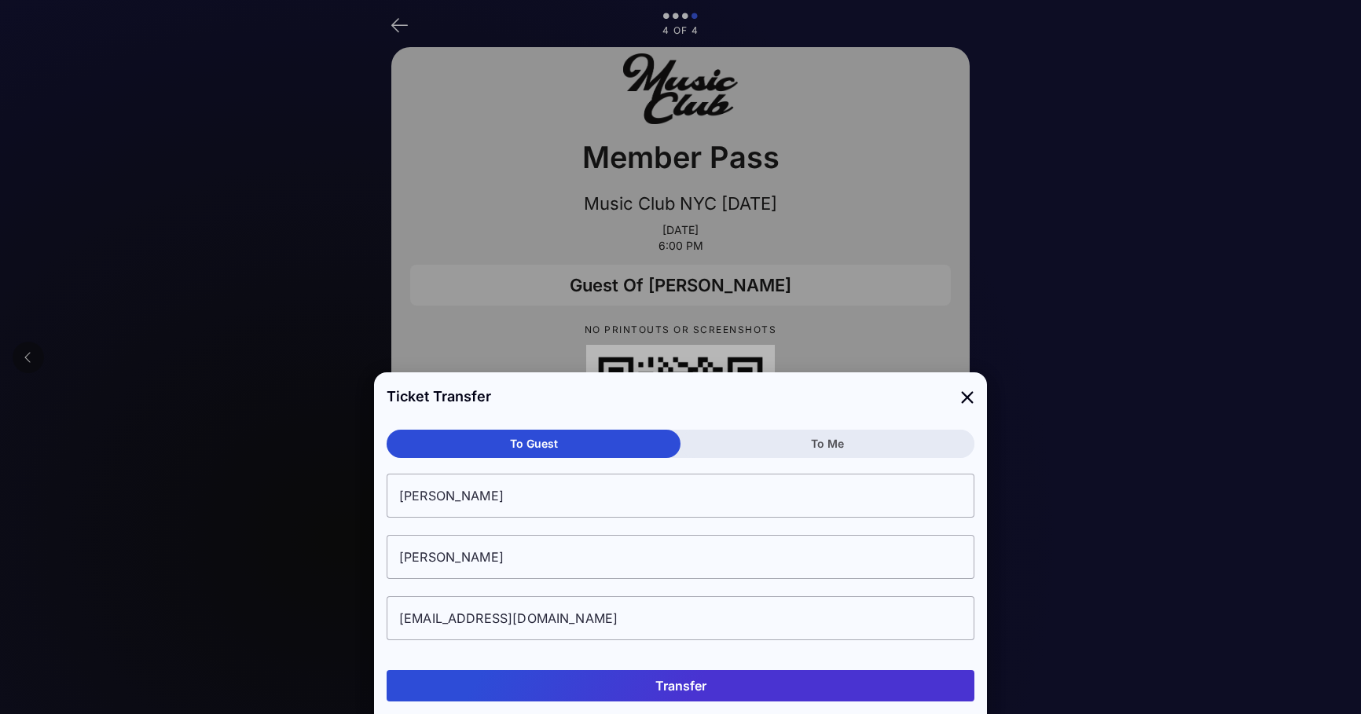
click at [694, 680] on button "Transfer" at bounding box center [680, 685] width 588 height 31
